Goal: Find specific page/section: Find specific page/section

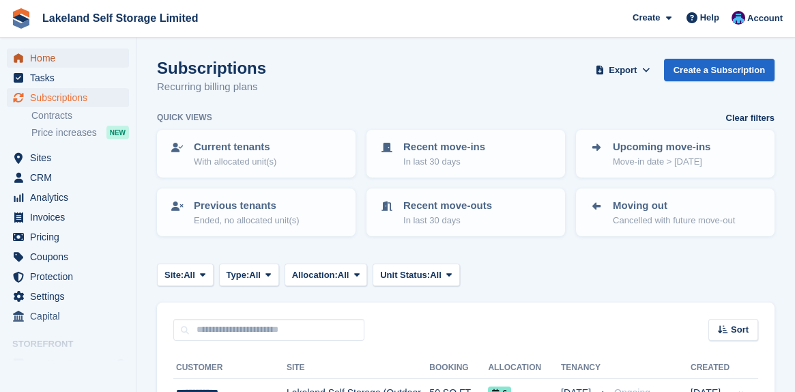
click at [52, 59] on span "Home" at bounding box center [71, 57] width 82 height 19
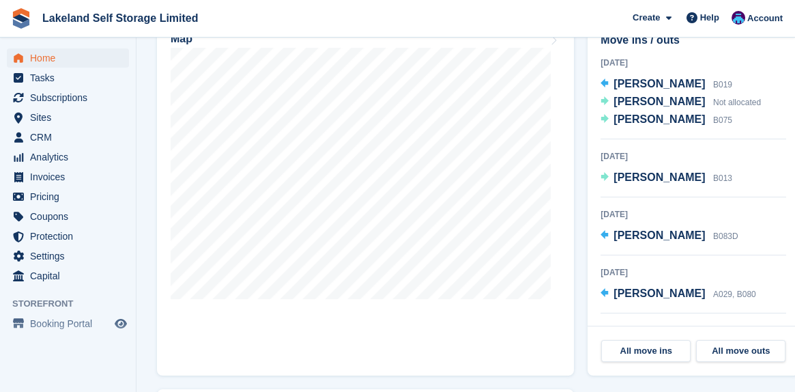
scroll to position [750, 0]
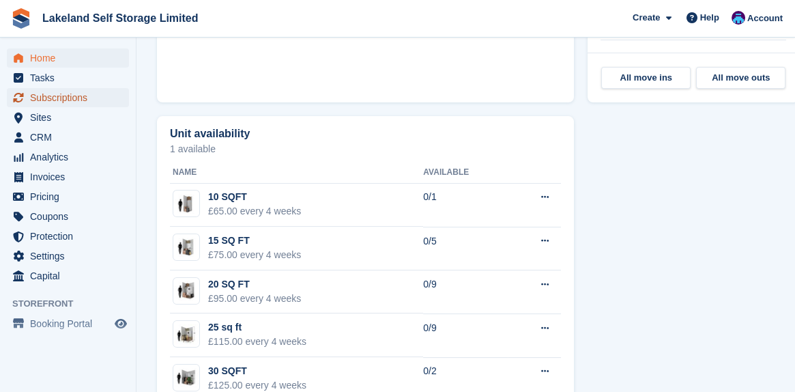
click at [70, 95] on span "Subscriptions" at bounding box center [71, 97] width 82 height 19
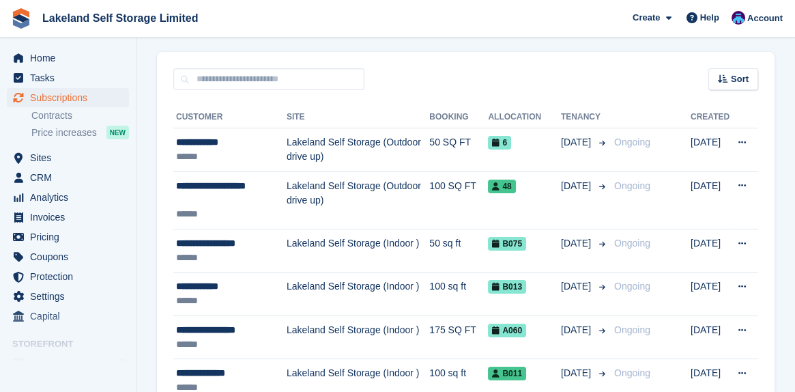
scroll to position [273, 0]
